Goal: Information Seeking & Learning: Learn about a topic

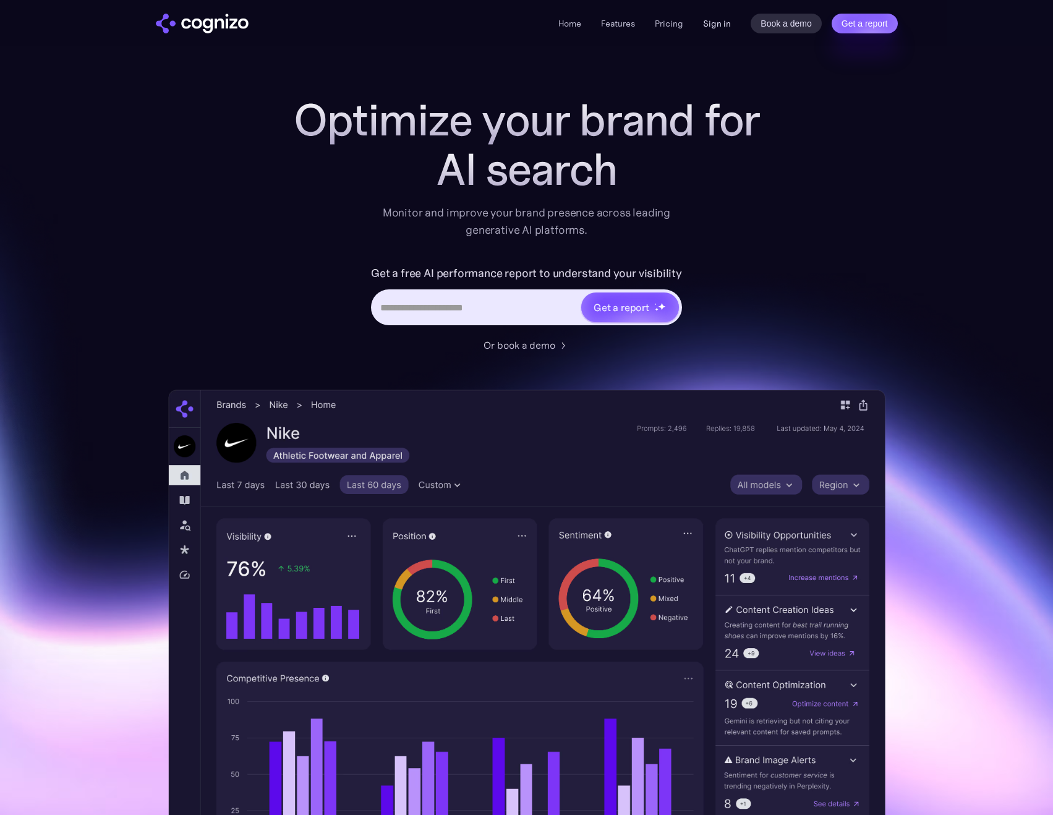
click at [718, 24] on link "Sign in" at bounding box center [717, 23] width 28 height 15
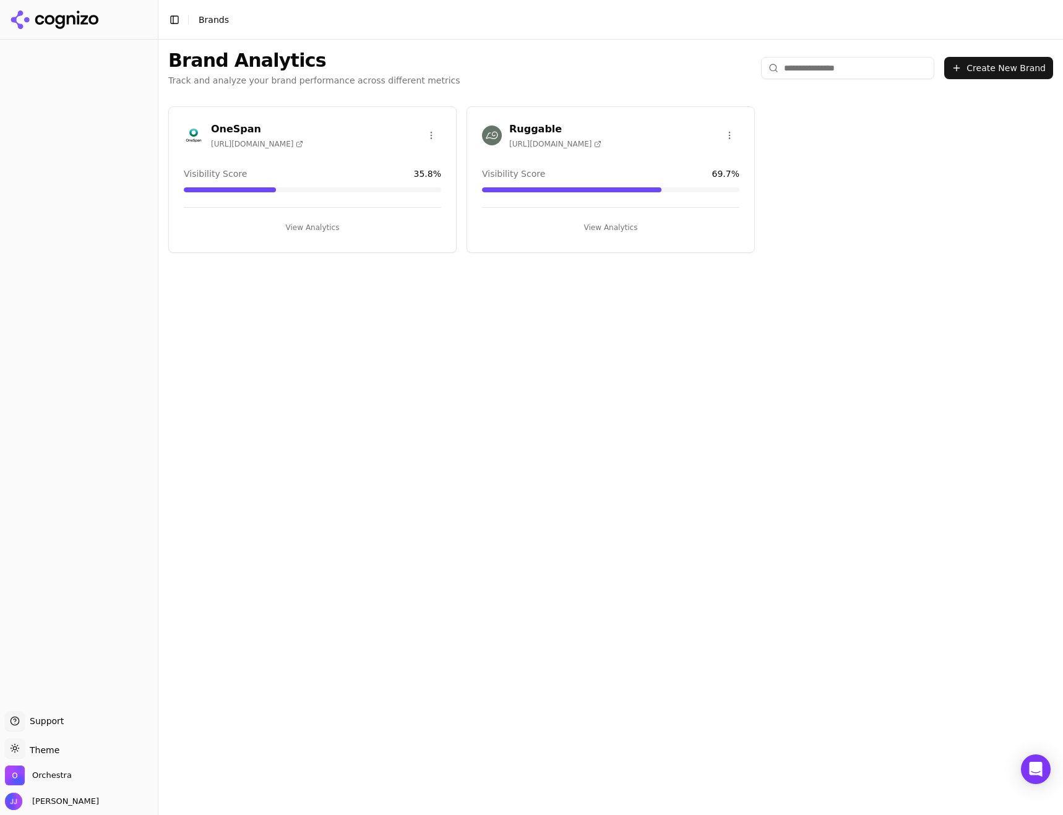
click at [585, 135] on h3 "Ruggable" at bounding box center [555, 129] width 92 height 15
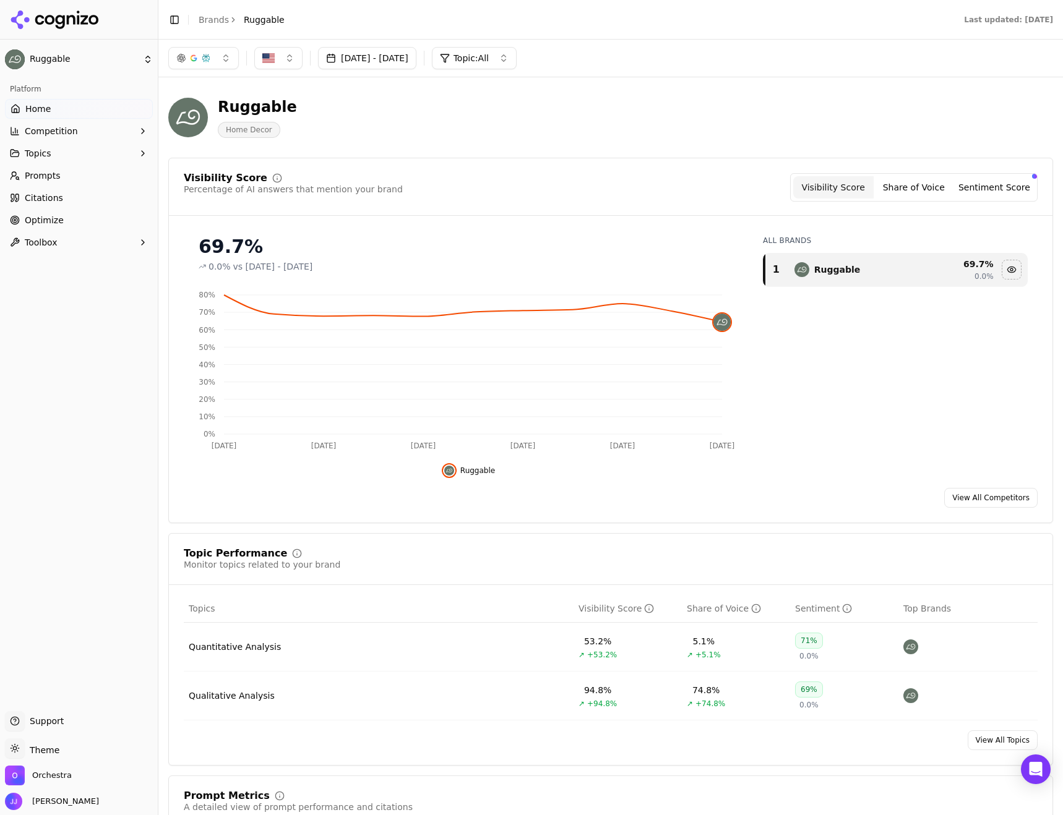
click at [75, 158] on button "Topics" at bounding box center [79, 154] width 148 height 20
click at [64, 177] on span "Quantitative Analysis" at bounding box center [79, 173] width 108 height 12
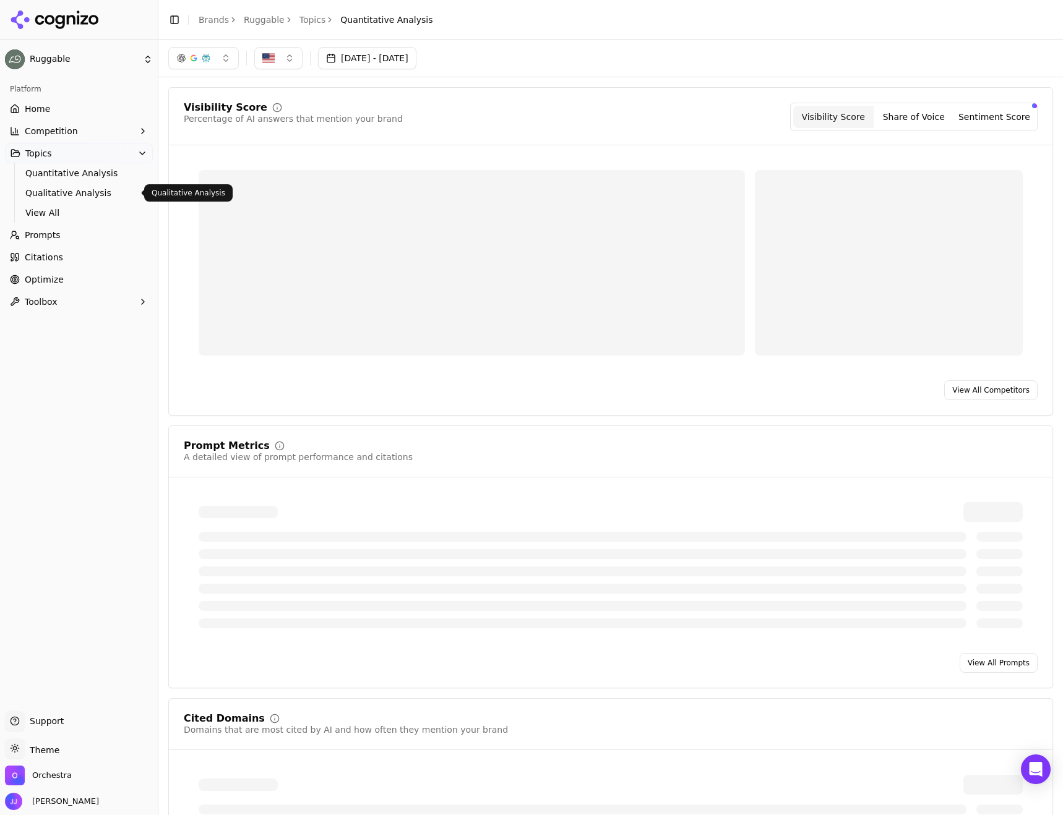
click at [61, 192] on span "Qualitative Analysis" at bounding box center [79, 193] width 108 height 12
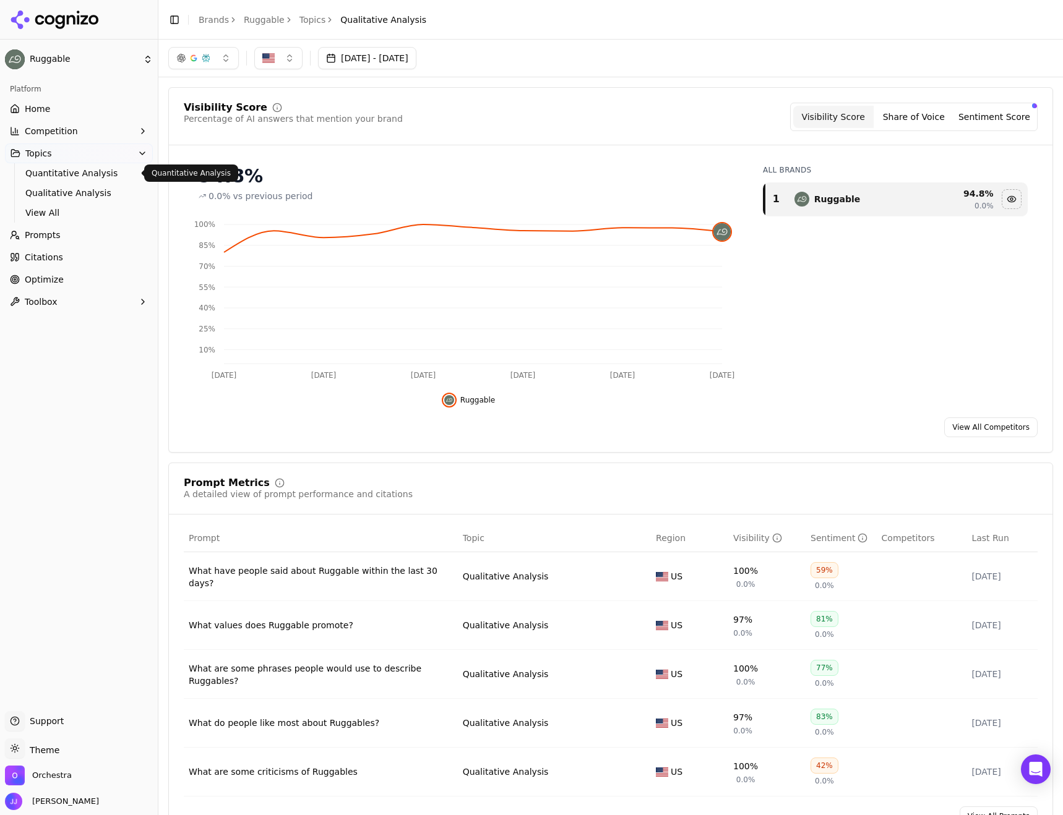
click at [69, 173] on span "Quantitative Analysis" at bounding box center [79, 173] width 108 height 12
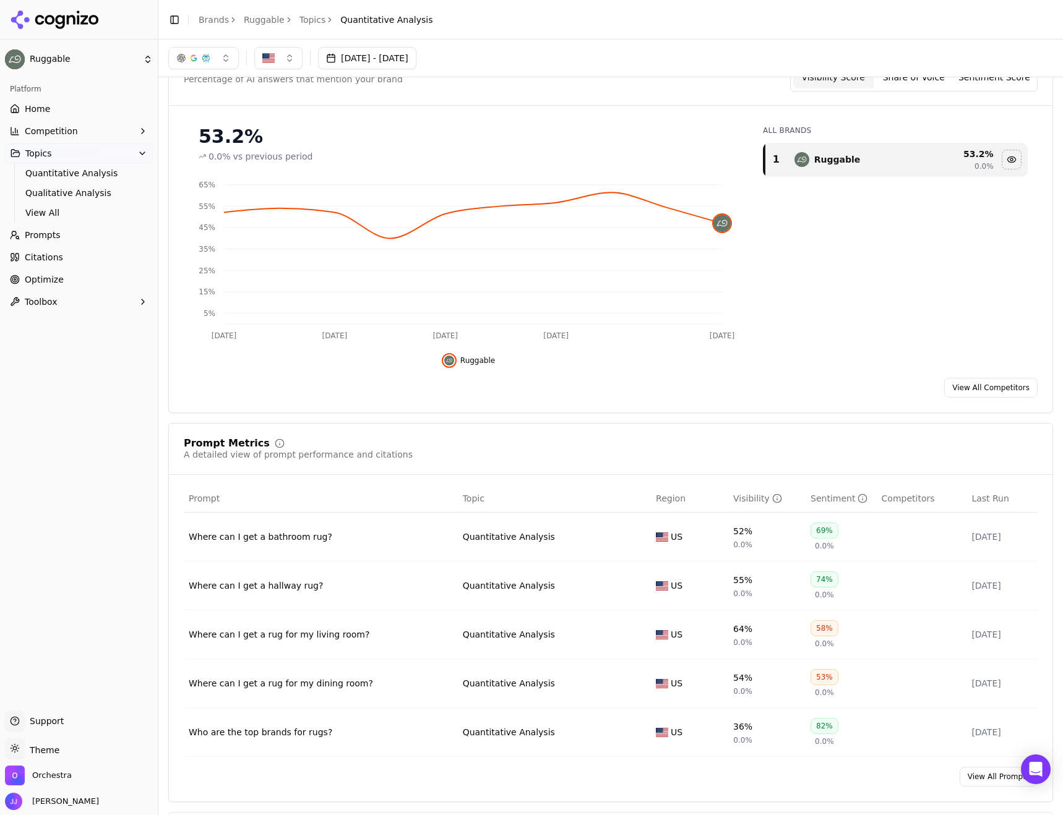
scroll to position [62, 0]
